Goal: Transaction & Acquisition: Purchase product/service

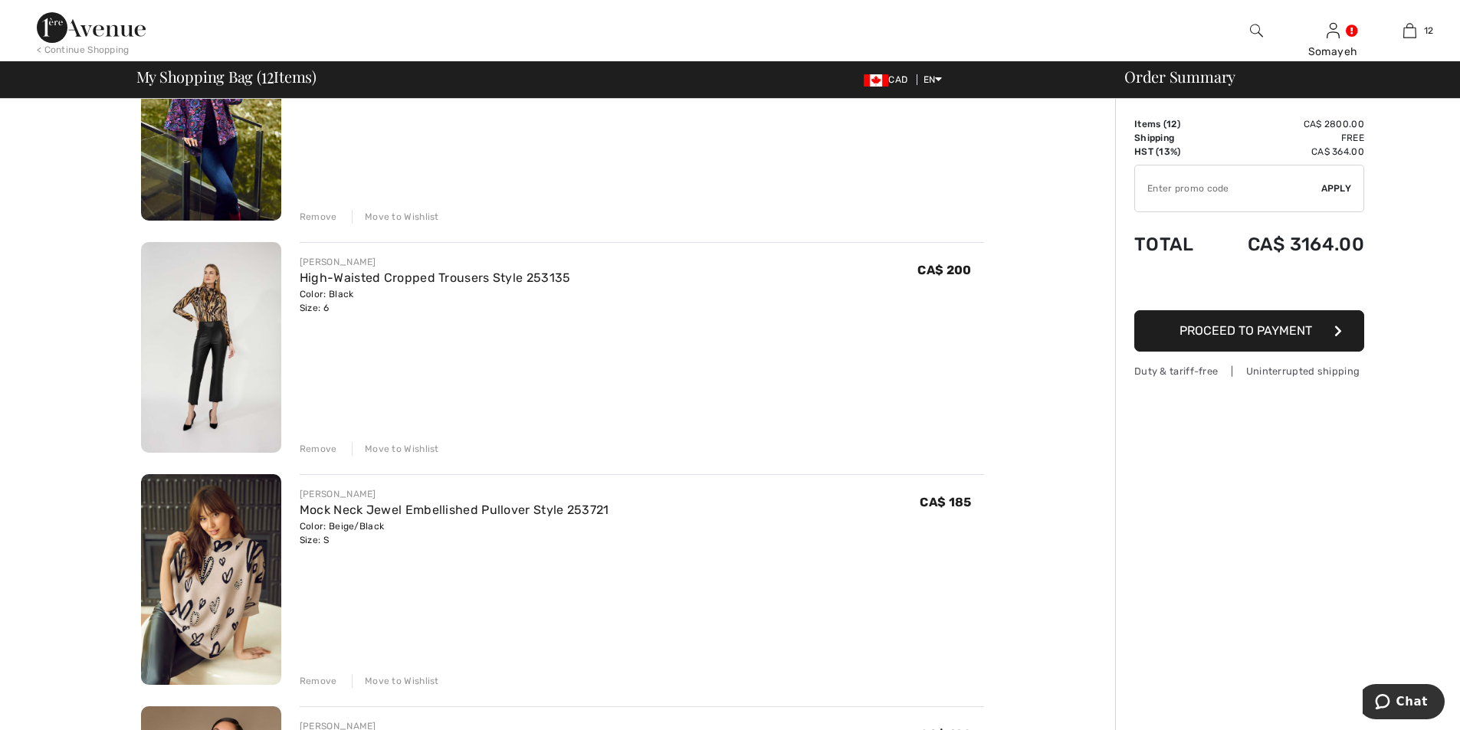
scroll to position [1686, 0]
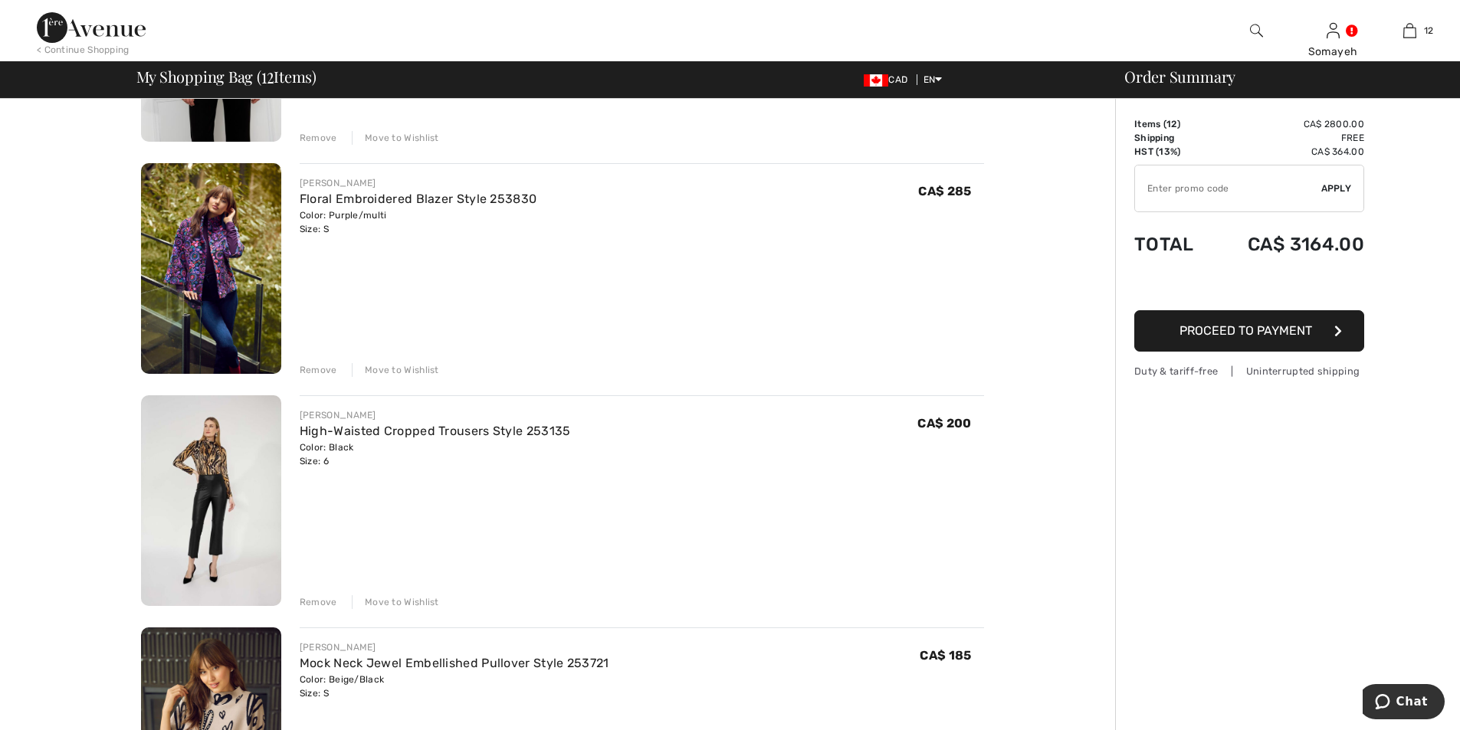
click at [208, 237] on img at bounding box center [211, 268] width 140 height 211
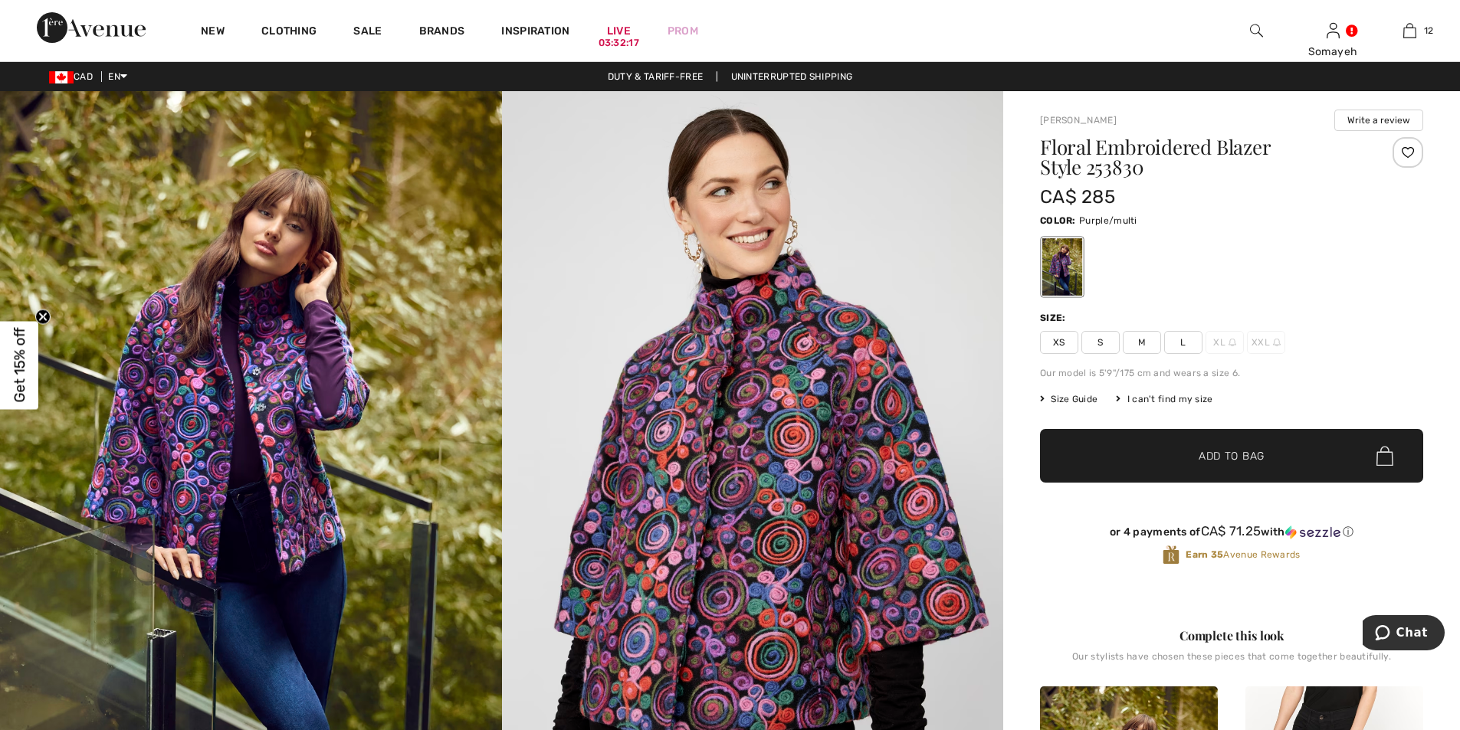
click at [219, 384] on img at bounding box center [251, 467] width 502 height 752
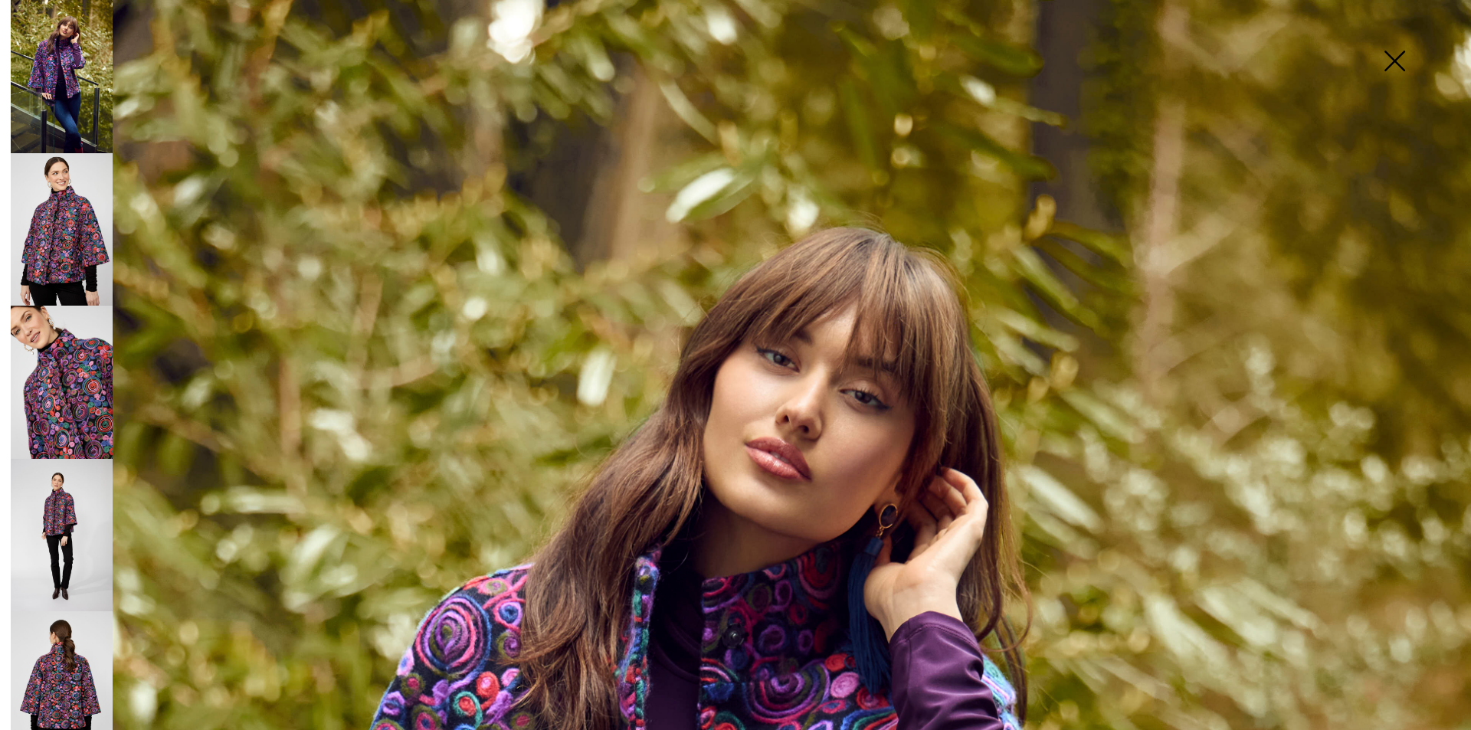
scroll to position [383, 0]
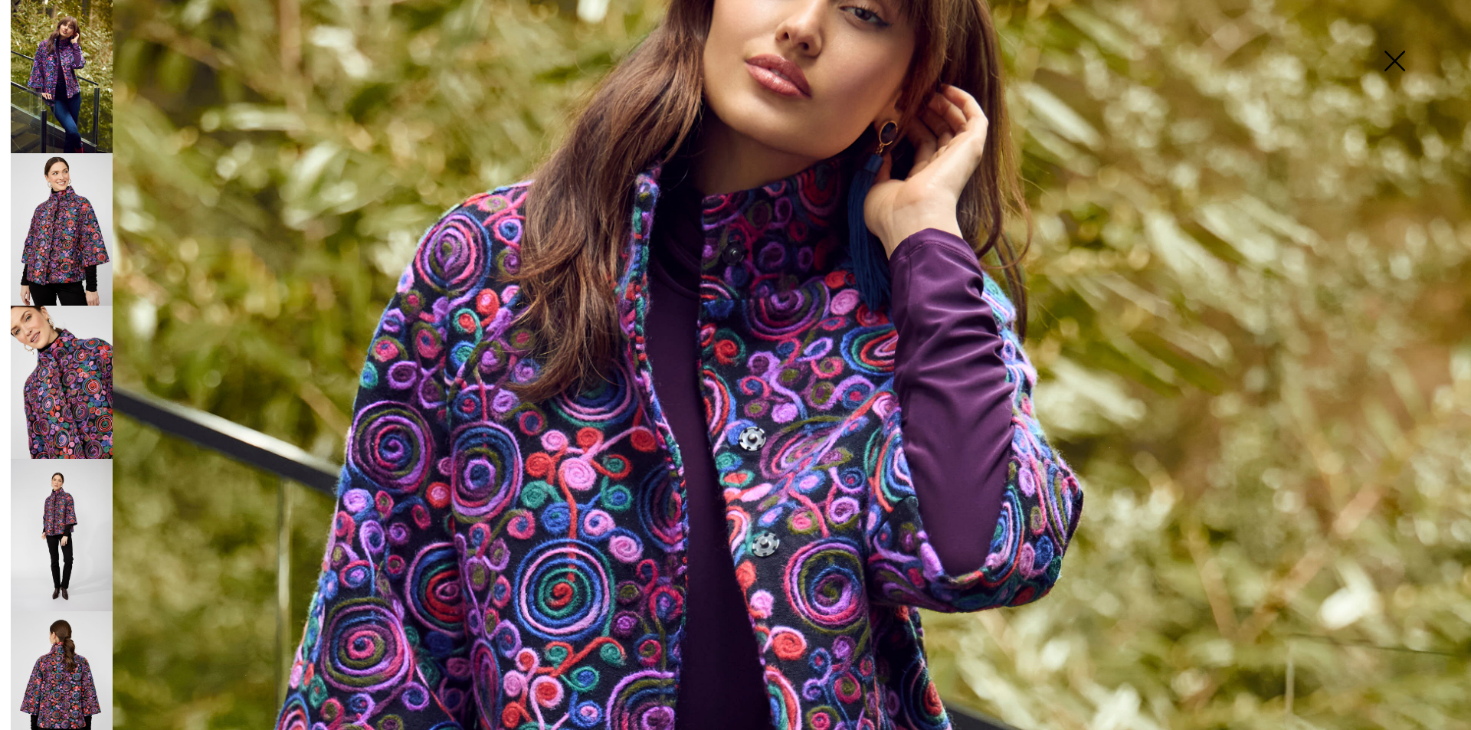
click at [59, 212] on img at bounding box center [62, 229] width 102 height 153
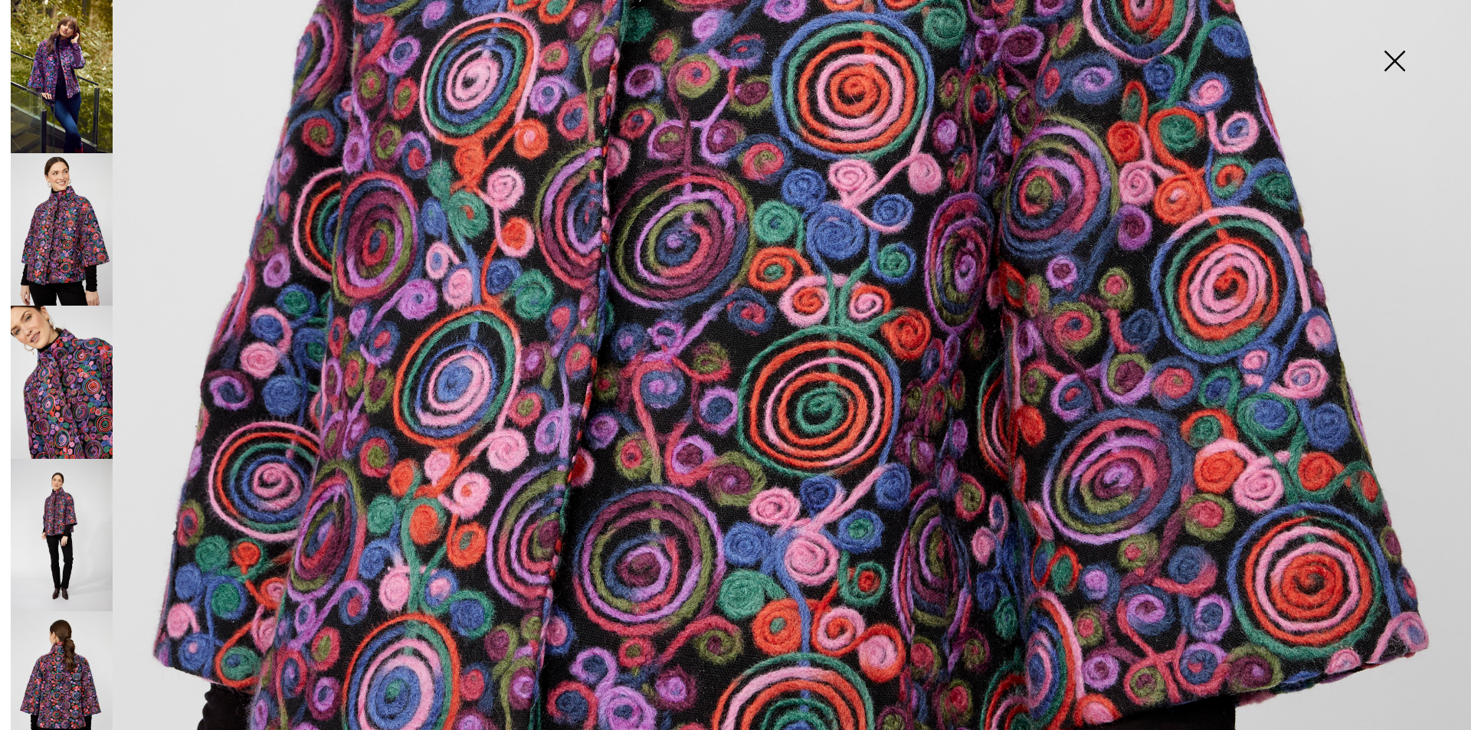
scroll to position [1149, 0]
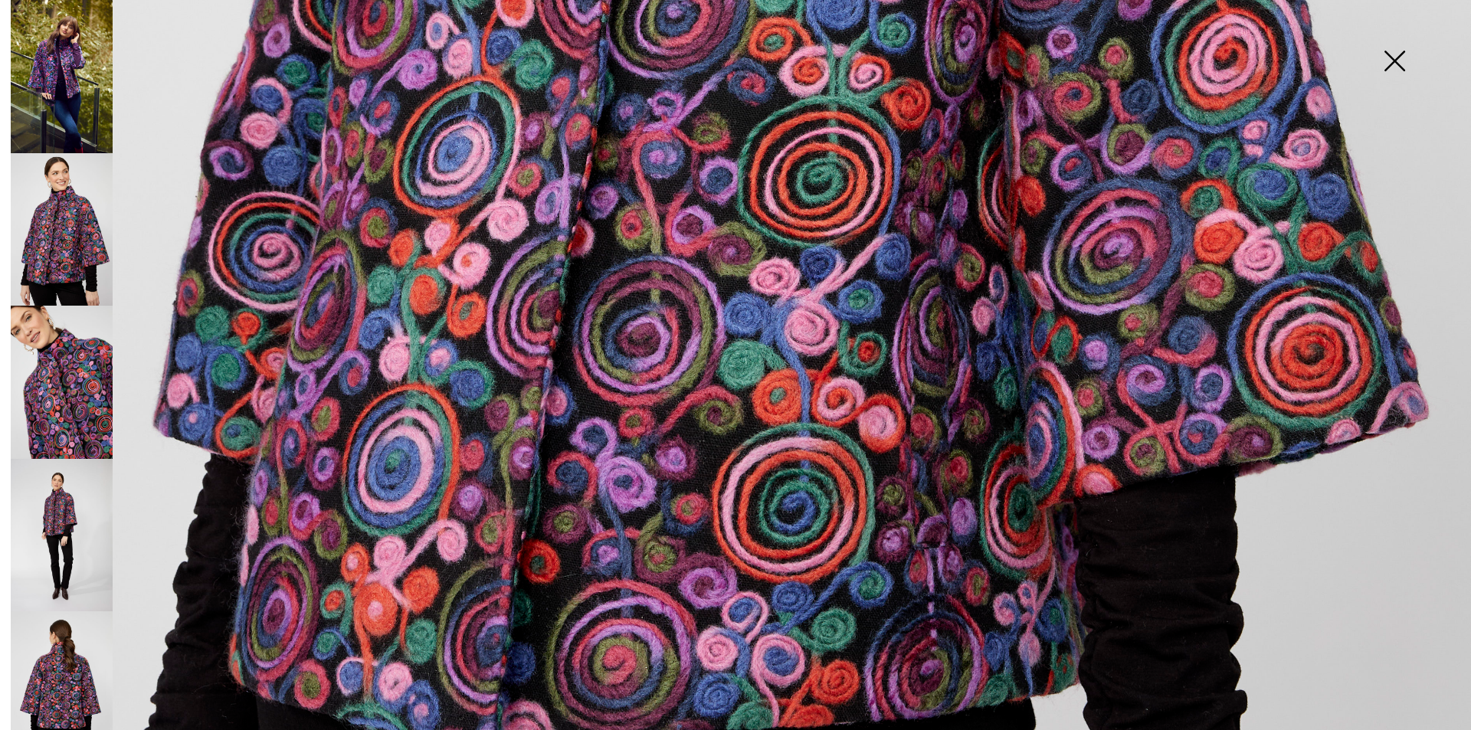
click at [57, 355] on img at bounding box center [62, 382] width 102 height 153
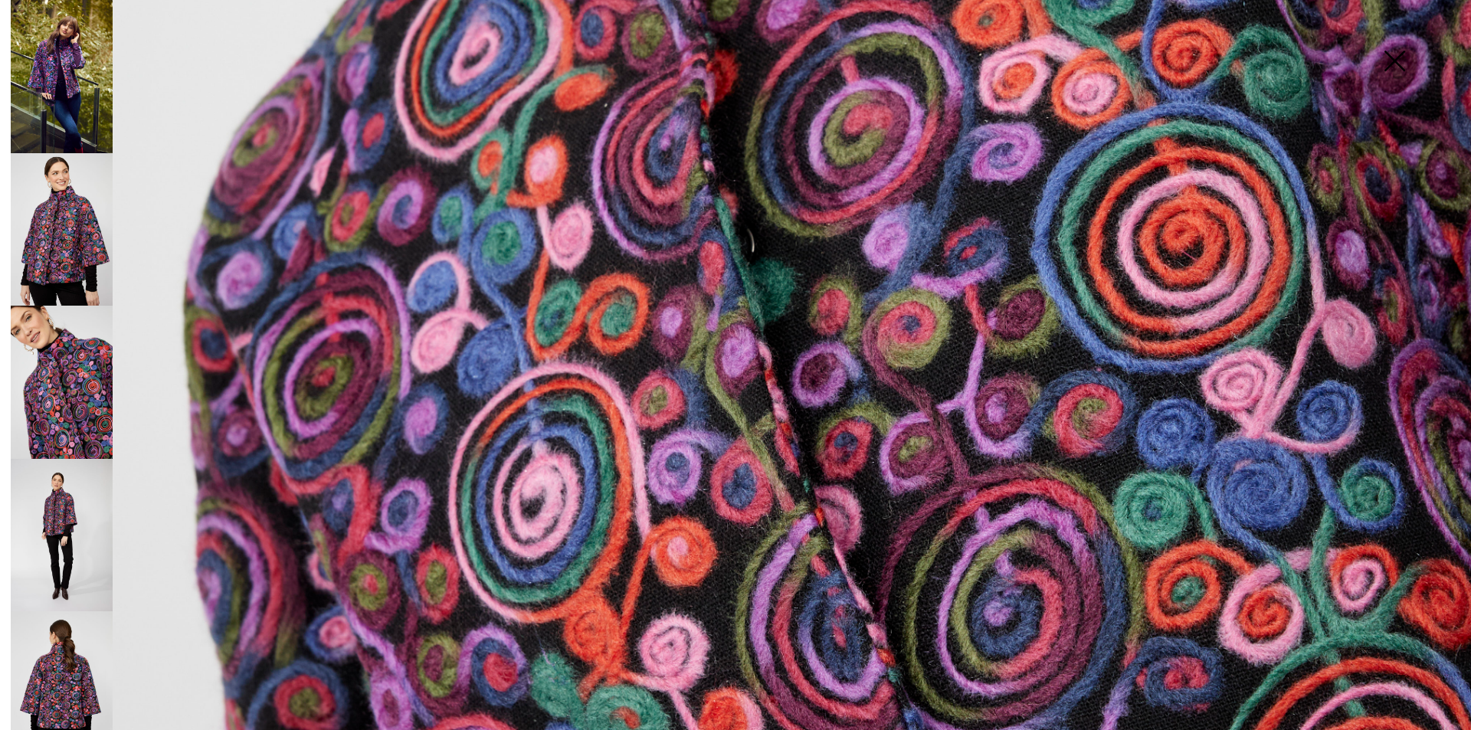
scroll to position [843, 0]
